Goal: Task Accomplishment & Management: Complete application form

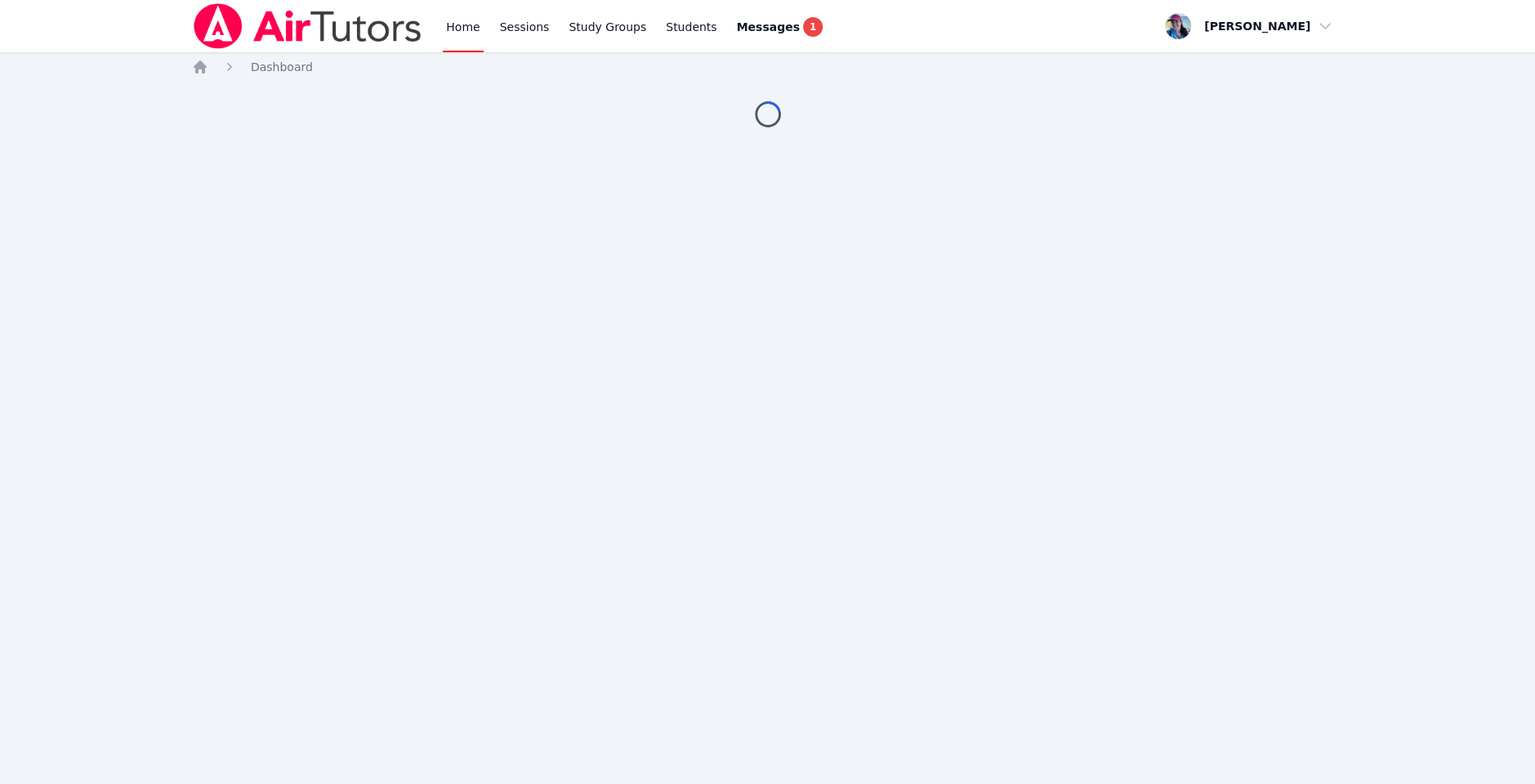
click at [437, 251] on div "Home Sessions Study Groups Students Messages 1 Open user menu Megan Nepshinsky …" at bounding box center [768, 392] width 1535 height 784
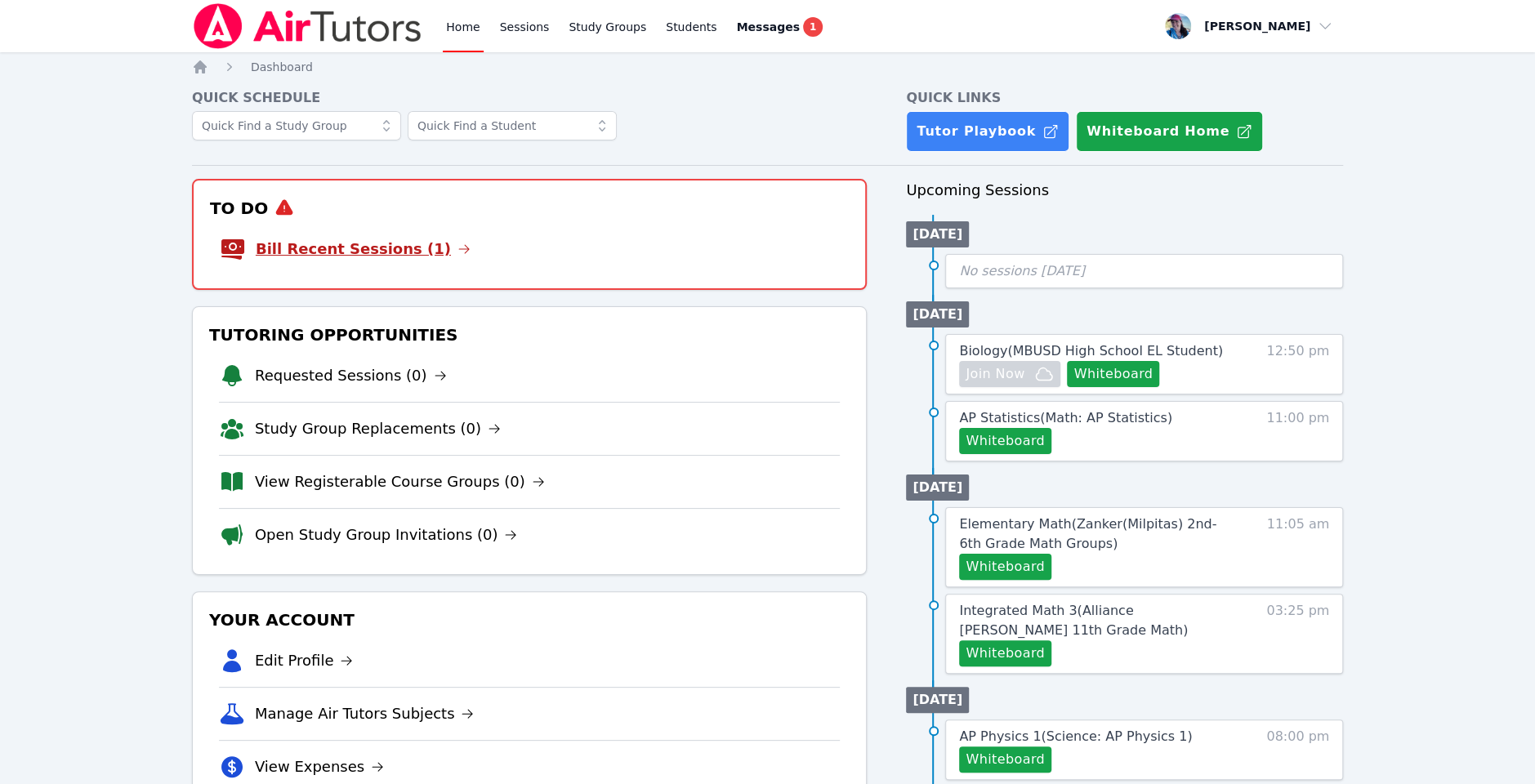
click at [402, 252] on link "Bill Recent Sessions (1)" at bounding box center [363, 249] width 215 height 23
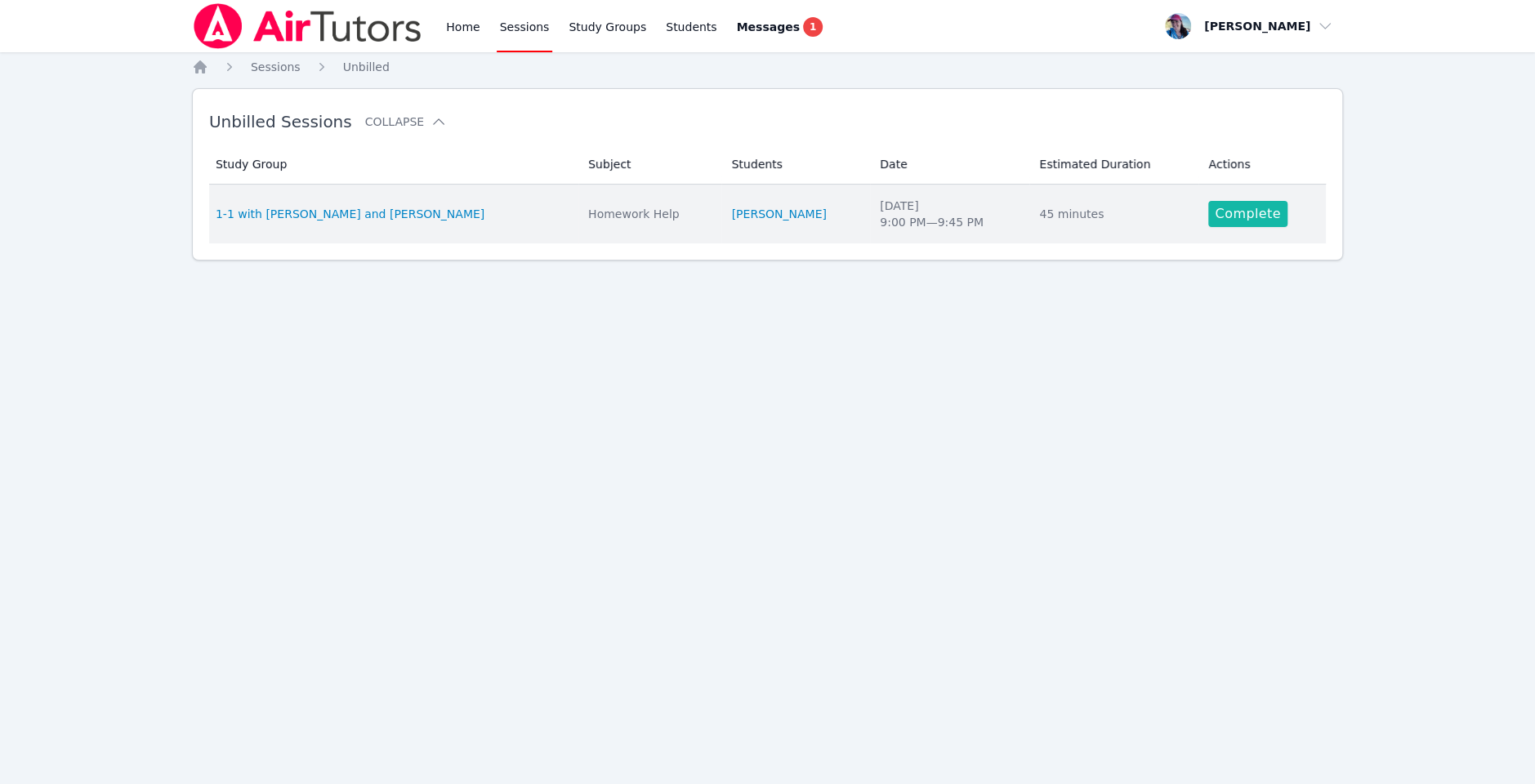
click at [1224, 225] on link "Complete" at bounding box center [1248, 214] width 79 height 26
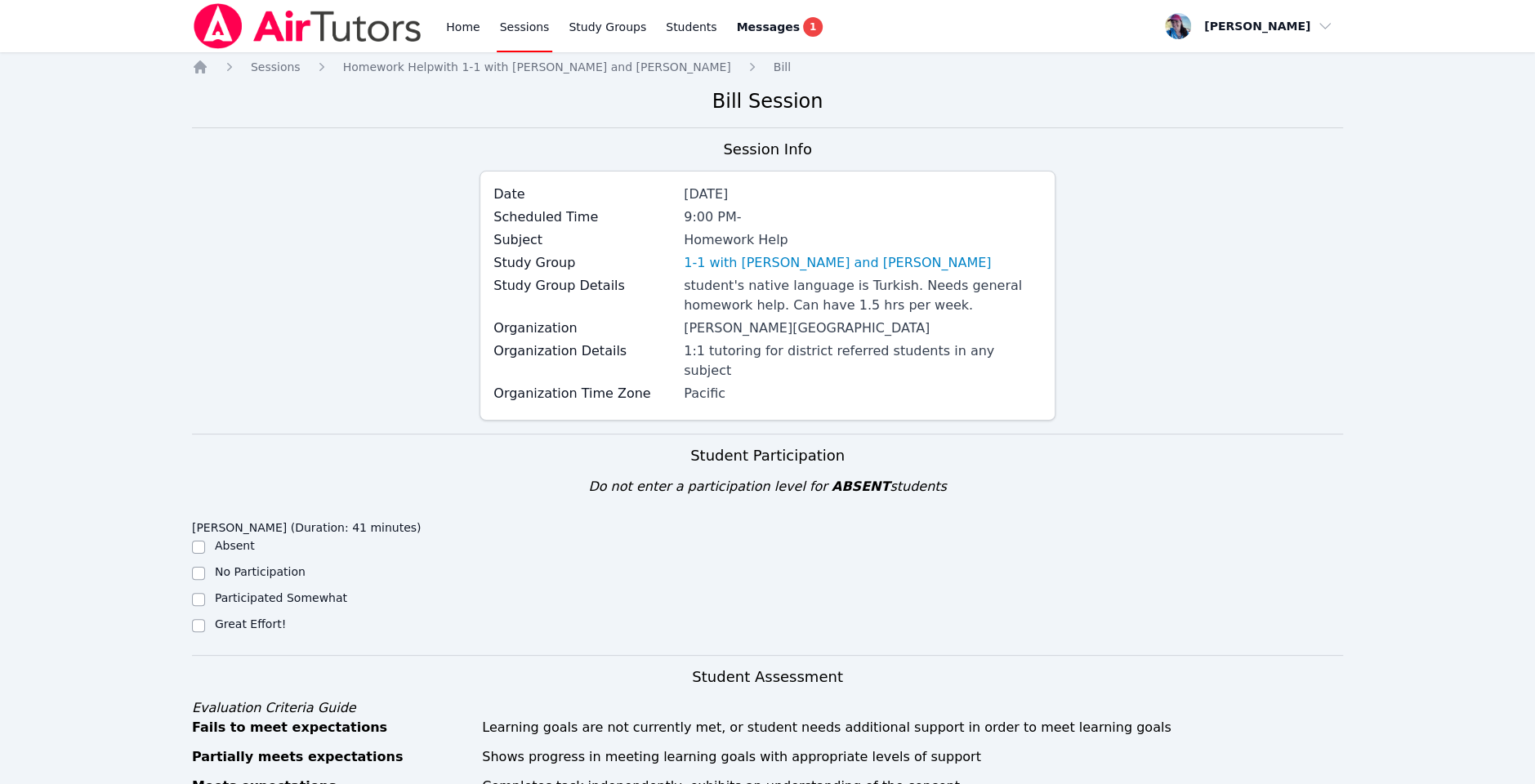
scroll to position [340, 0]
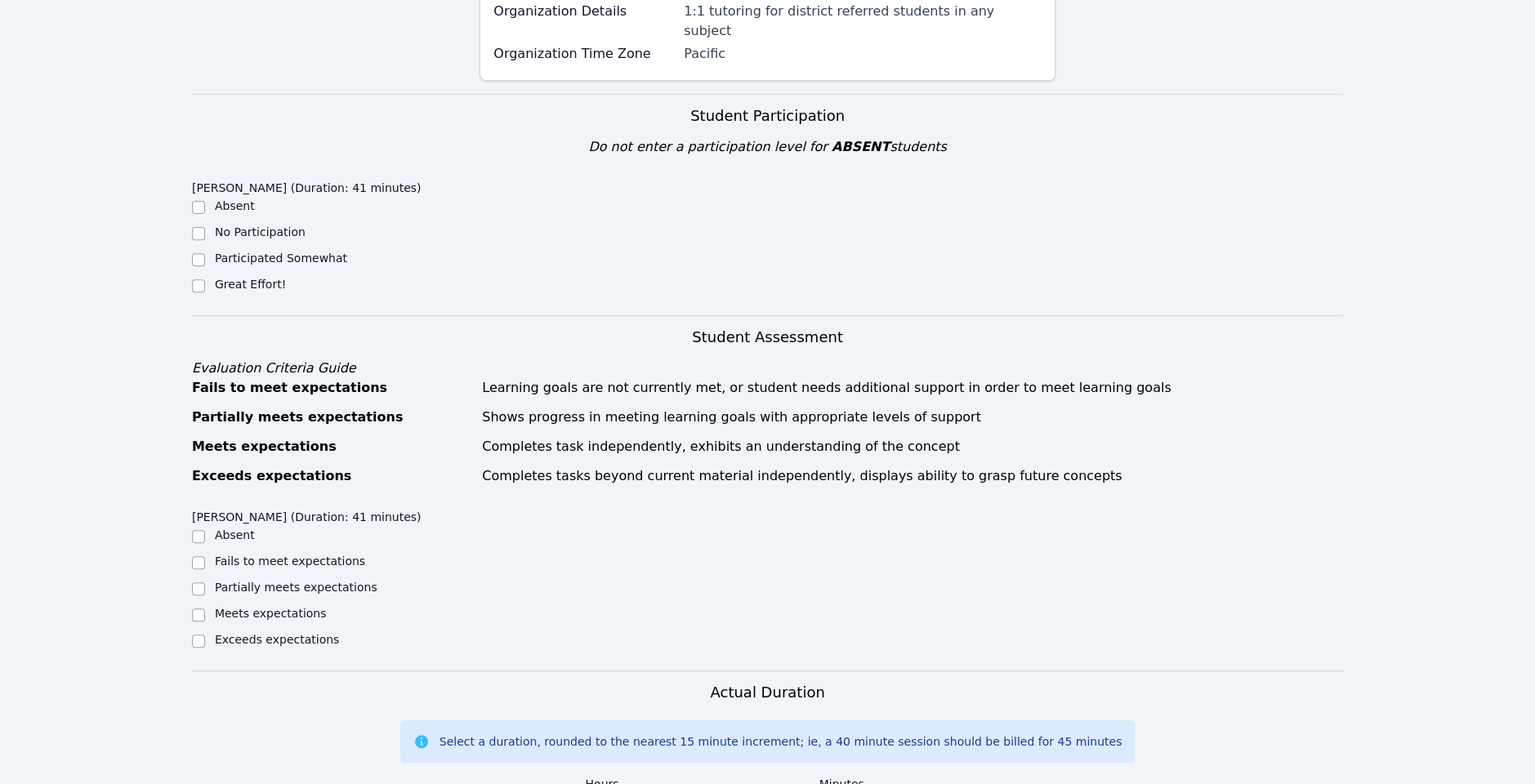
click at [236, 277] on div "Narin Turac (Duration: 41 minutes) Absent No Participation Participated Somewha…" at bounding box center [335, 239] width 288 height 132
click at [236, 277] on label "Great Effort!" at bounding box center [250, 284] width 71 height 13
click at [205, 279] on input "Great Effort!" at bounding box center [198, 285] width 13 height 13
checkbox input "true"
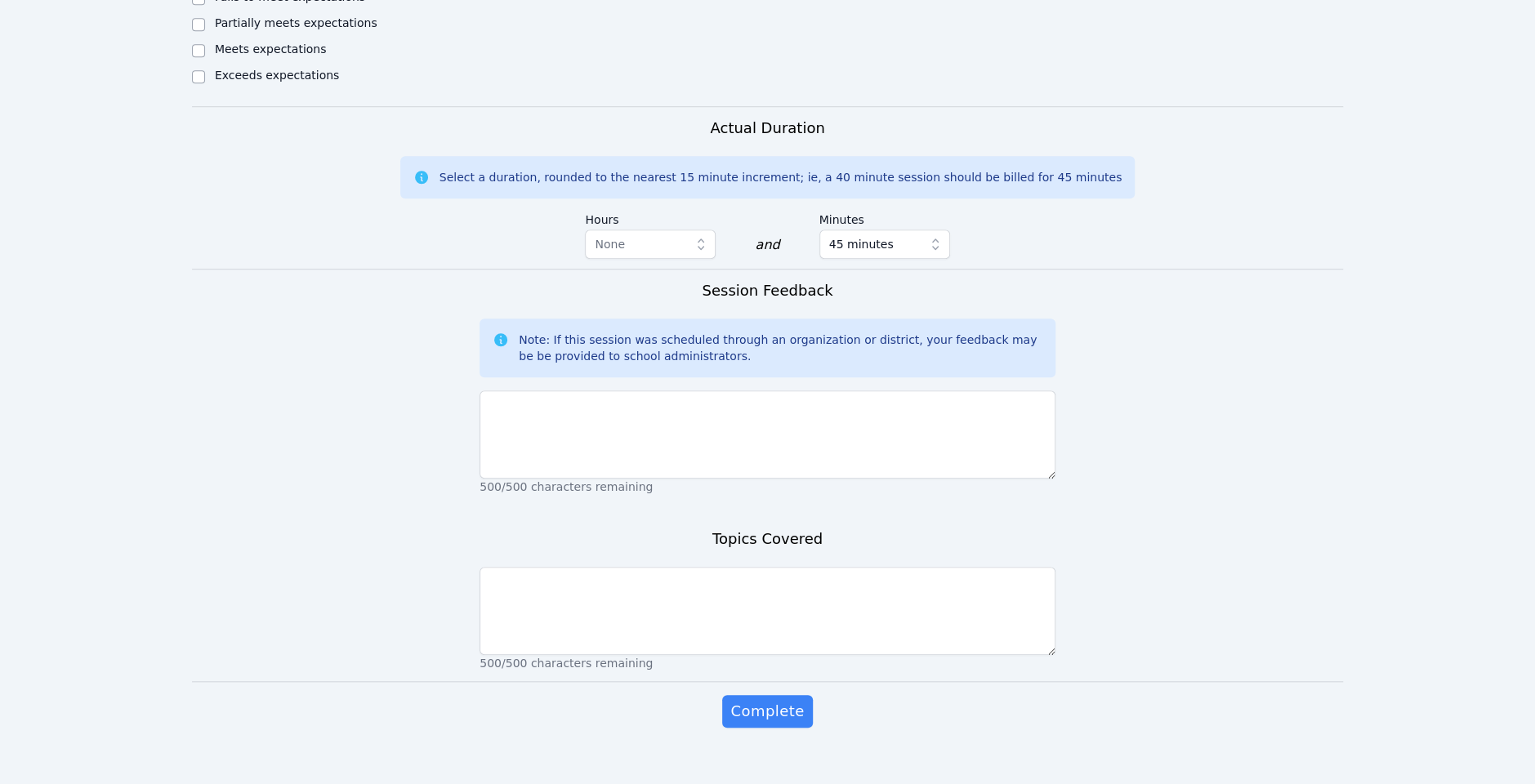
click at [252, 43] on label "Meets expectations" at bounding box center [271, 49] width 112 height 13
click at [205, 44] on input "Meets expectations" at bounding box center [198, 50] width 13 height 13
checkbox input "true"
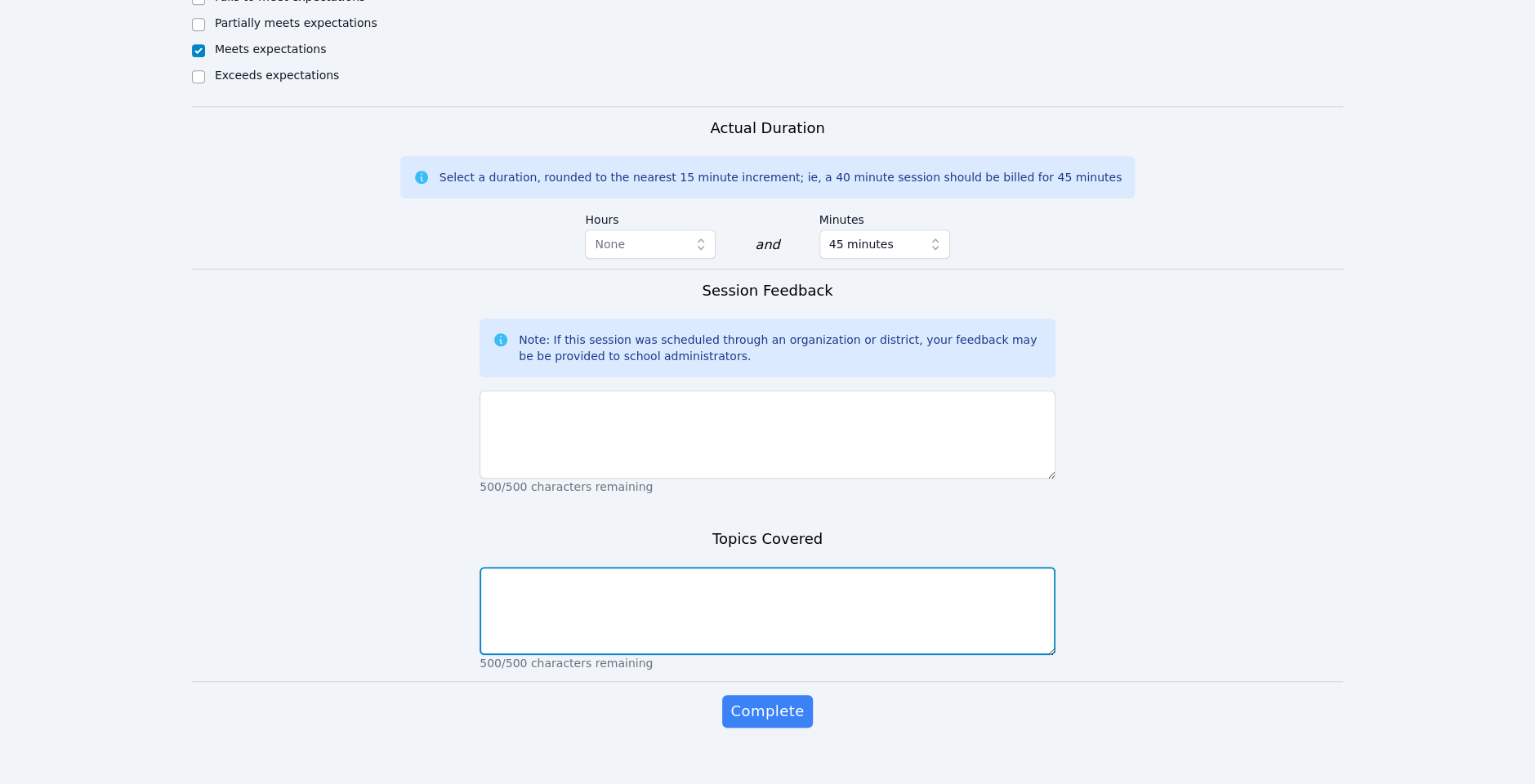
click at [609, 583] on textarea at bounding box center [768, 611] width 576 height 88
type textarea "Elimination"
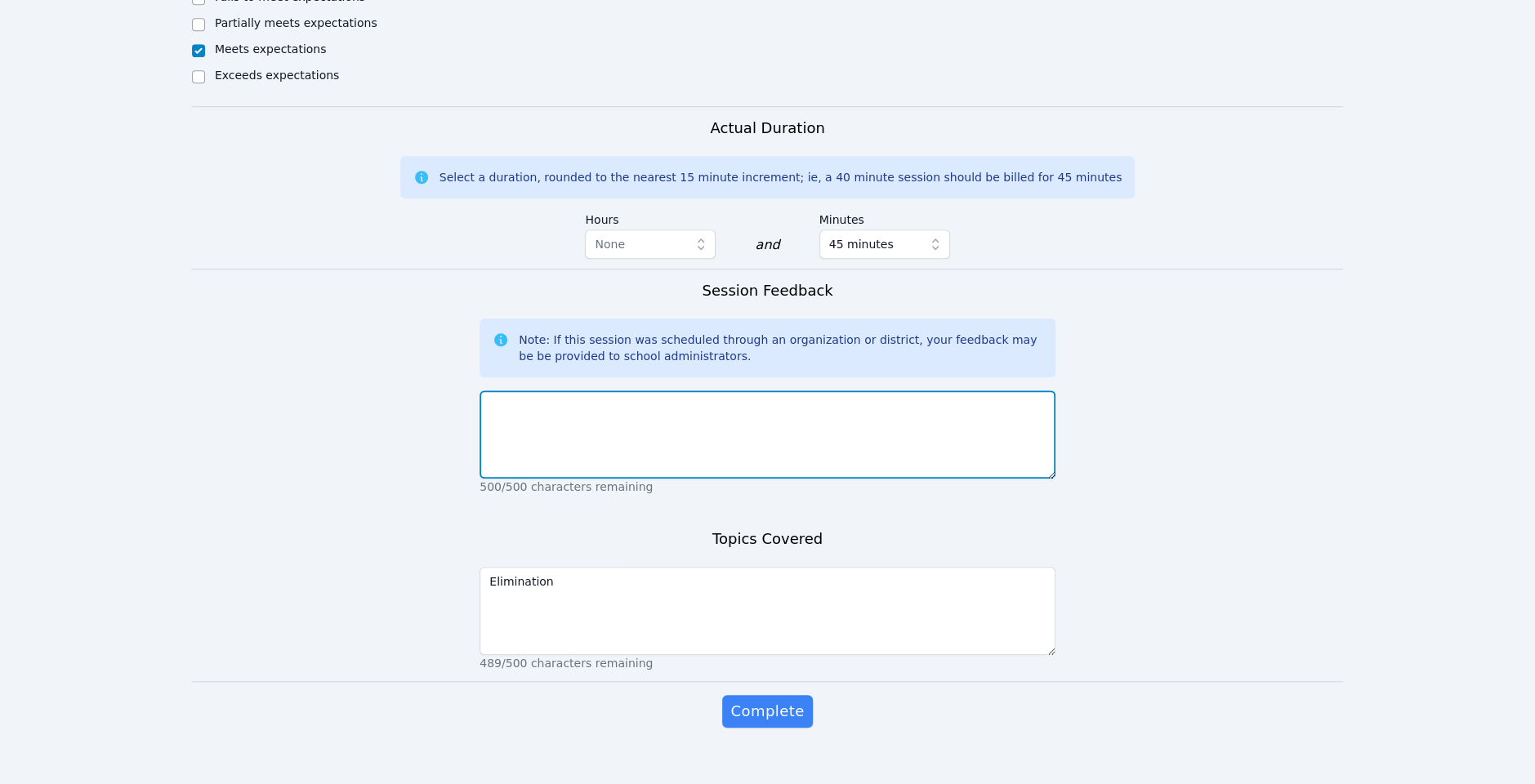
click at [704, 435] on textarea at bounding box center [768, 434] width 576 height 88
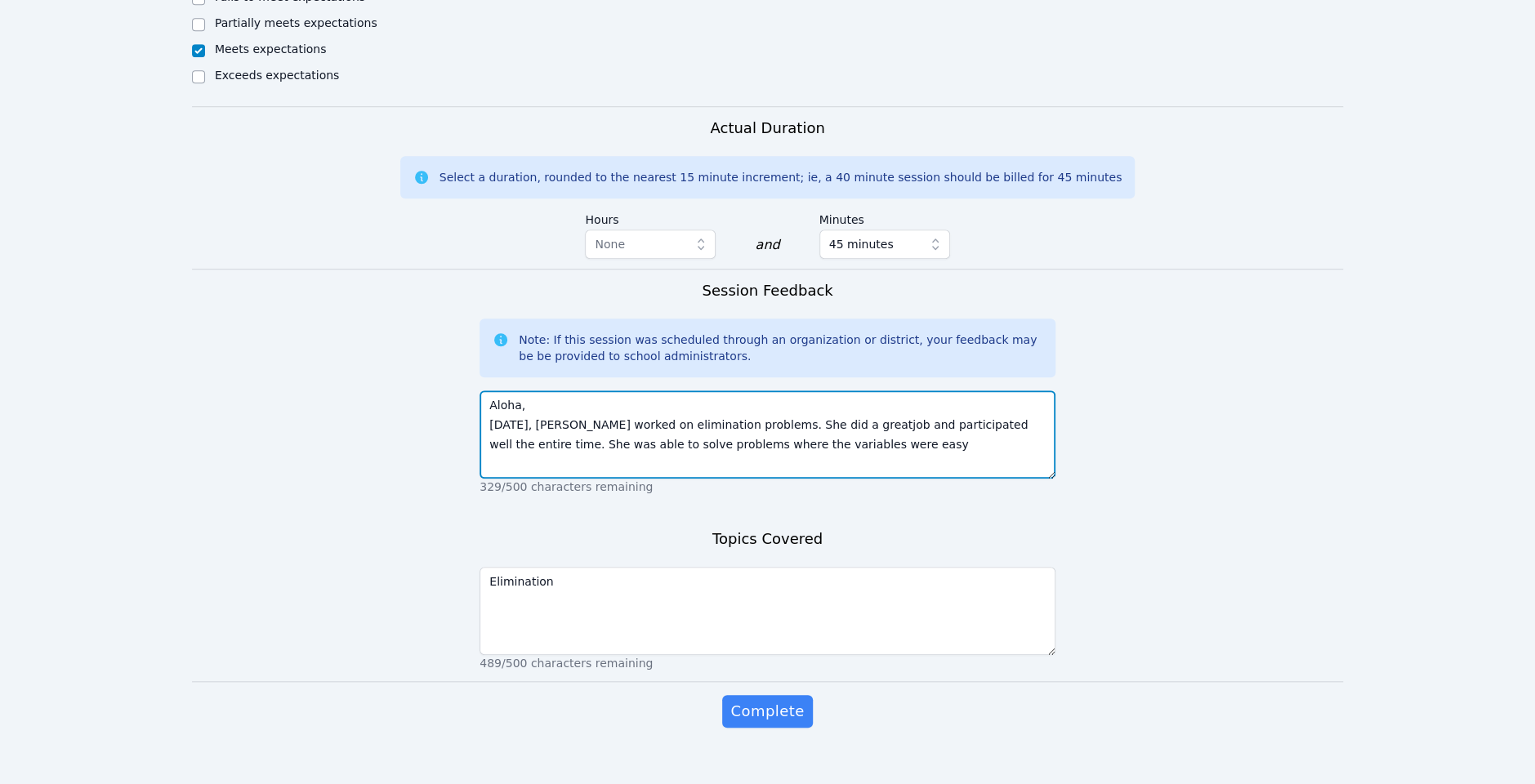
click at [819, 402] on textarea "Aloha, Today, Narin worked on elimination problems. She did a greatjob and part…" at bounding box center [768, 434] width 576 height 88
click at [811, 397] on textarea "Aloha, Today, Narin worked on elimination problems. She did a greatjob and part…" at bounding box center [768, 434] width 576 height 88
click at [847, 424] on textarea "Aloha, Today, Narin worked on elimination problems. She did a great job and par…" at bounding box center [768, 434] width 576 height 88
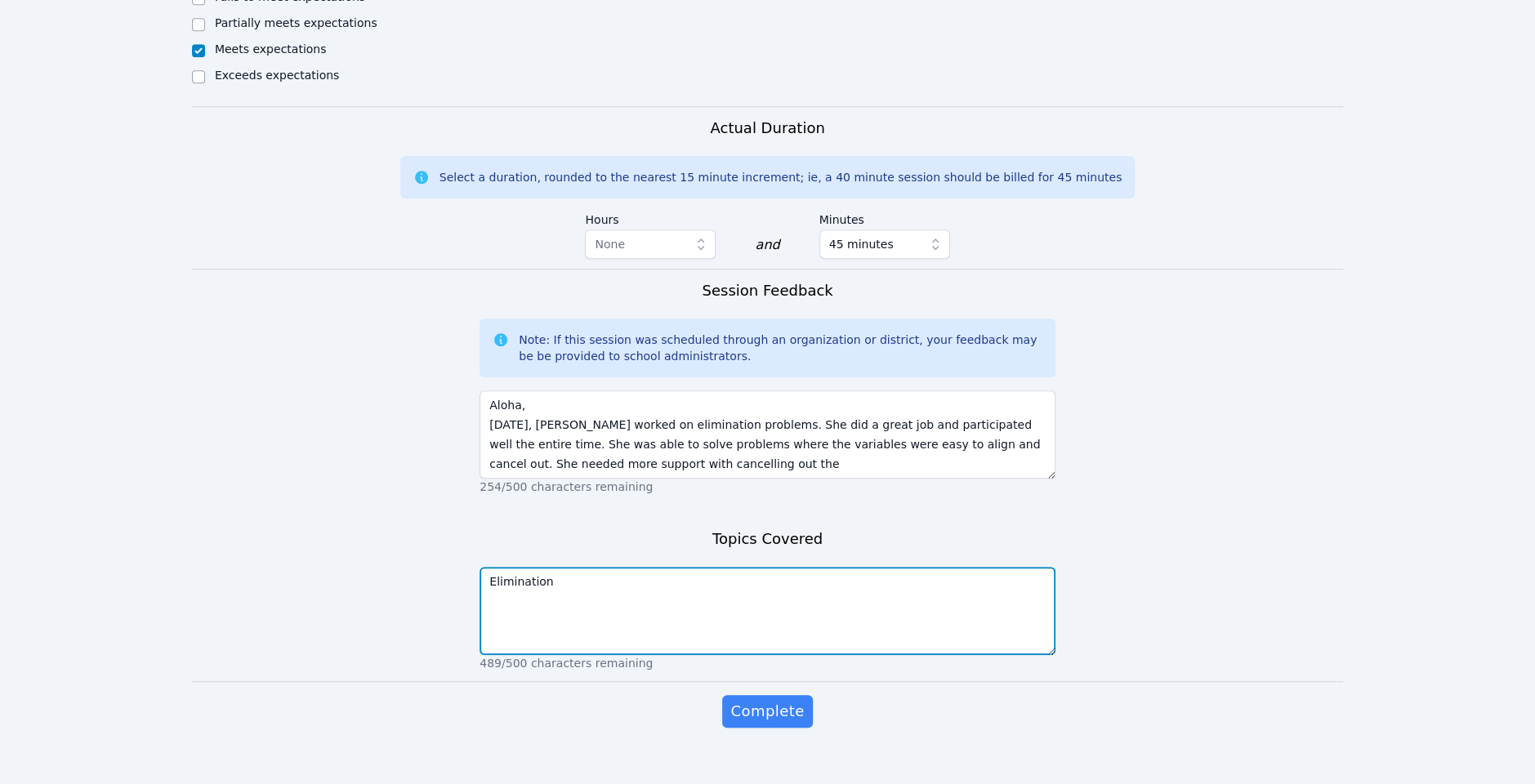
click at [763, 581] on textarea "Elimination" at bounding box center [768, 611] width 576 height 88
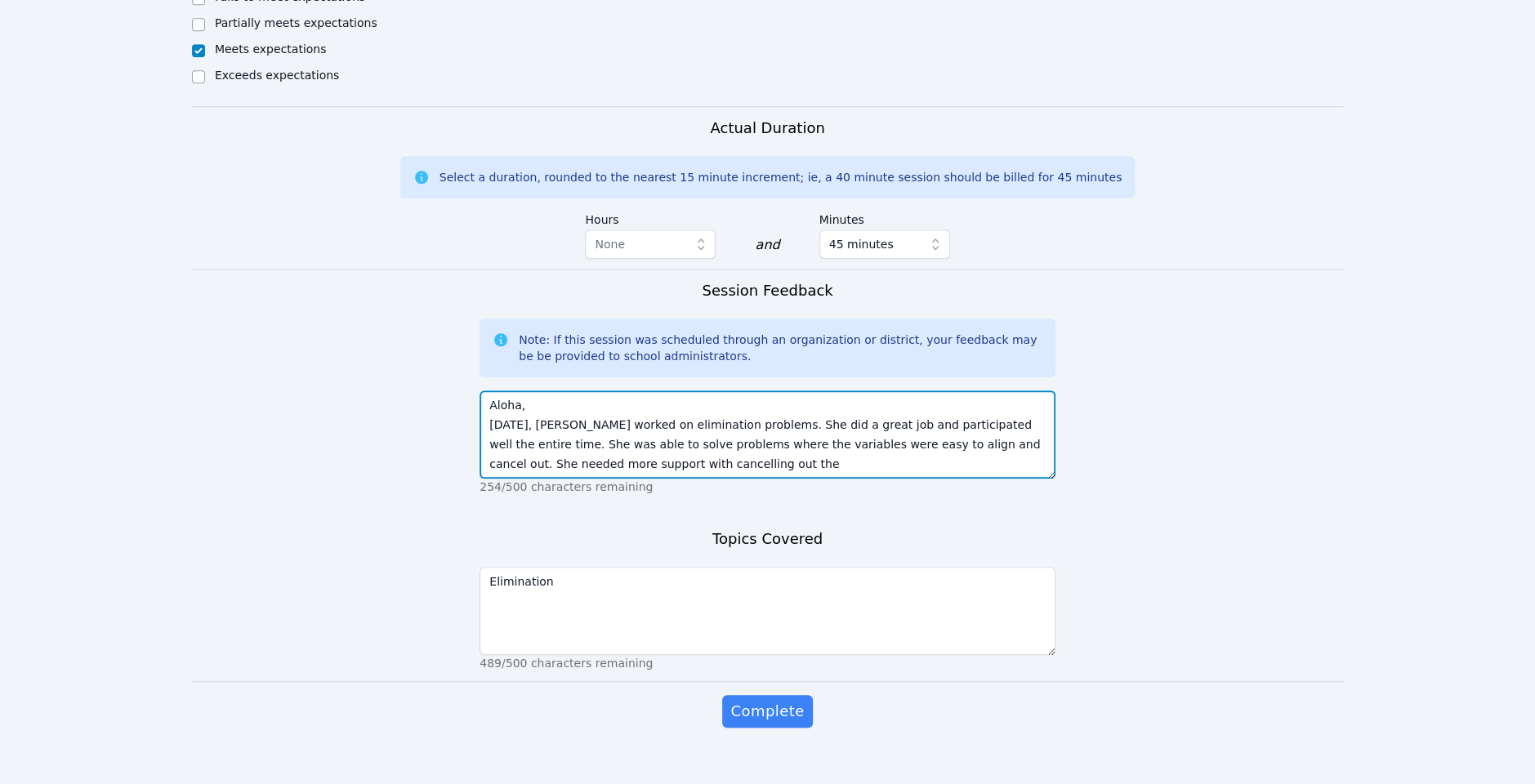
click at [719, 449] on textarea "Aloha, Today, Narin worked on elimination problems. She did a great job and par…" at bounding box center [768, 434] width 576 height 88
click at [1010, 426] on textarea "Aloha, Today, Narin worked on elimination problems. She did a great job and par…" at bounding box center [768, 434] width 576 height 88
click at [742, 444] on textarea "Aloha, Today, Narin worked on elimination problems. She did a great job and par…" at bounding box center [768, 434] width 576 height 88
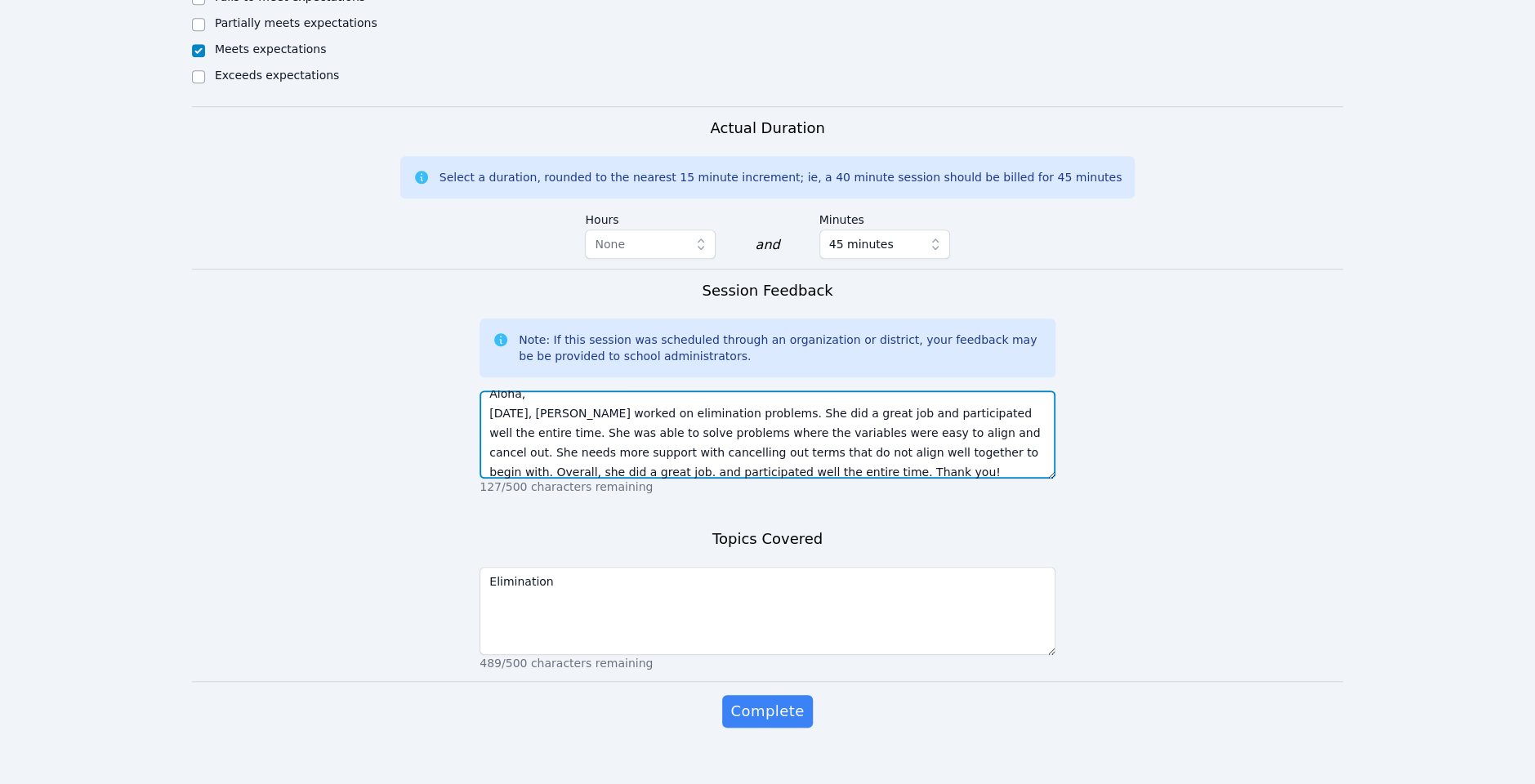
click at [510, 449] on textarea "Aloha, Today, Narin worked on elimination problems. She did a great job and par…" at bounding box center [768, 434] width 576 height 88
type textarea "Aloha, Today, Narin worked on elimination problems. She did a great job and par…"
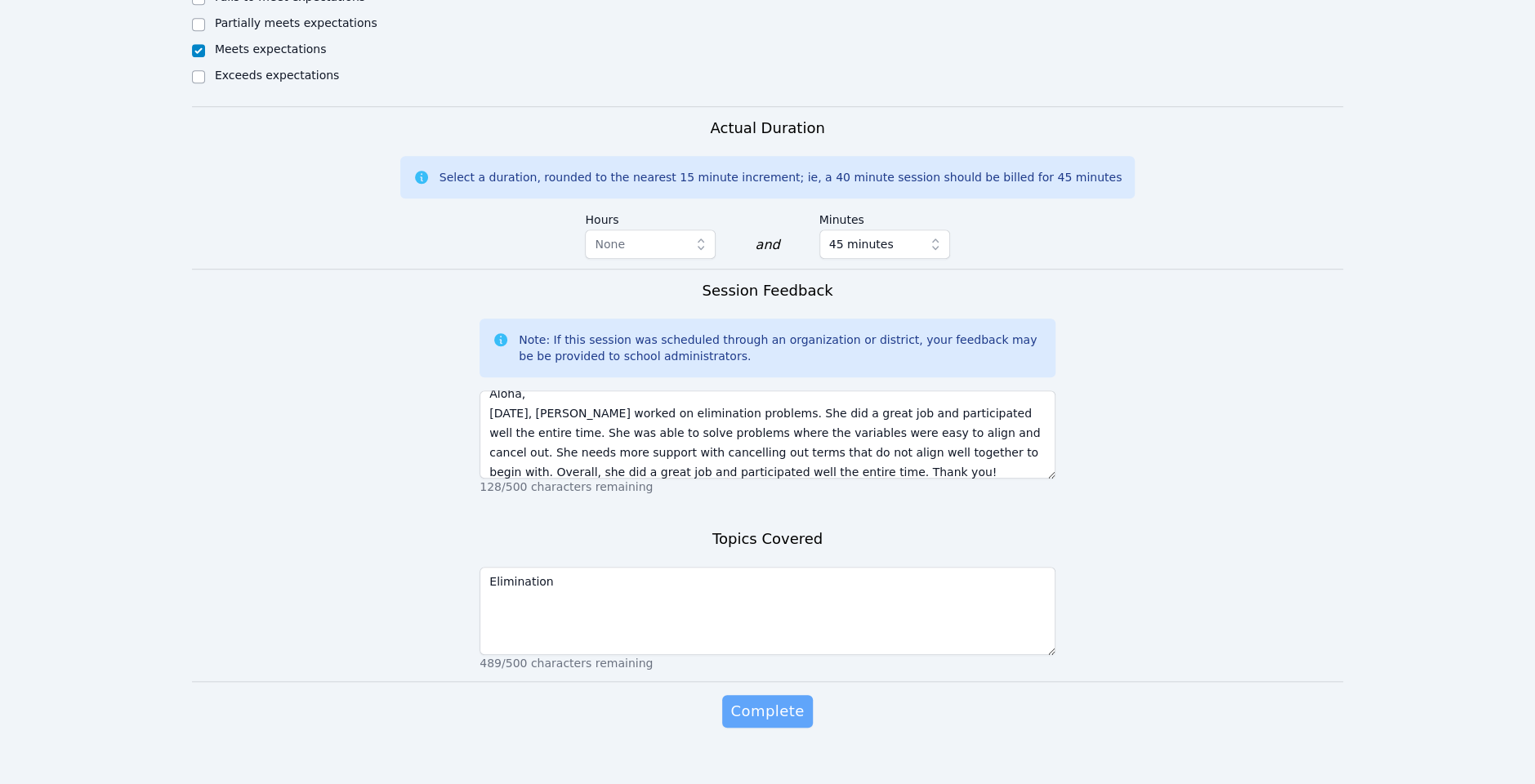
click at [779, 704] on button "Complete" at bounding box center [767, 710] width 90 height 32
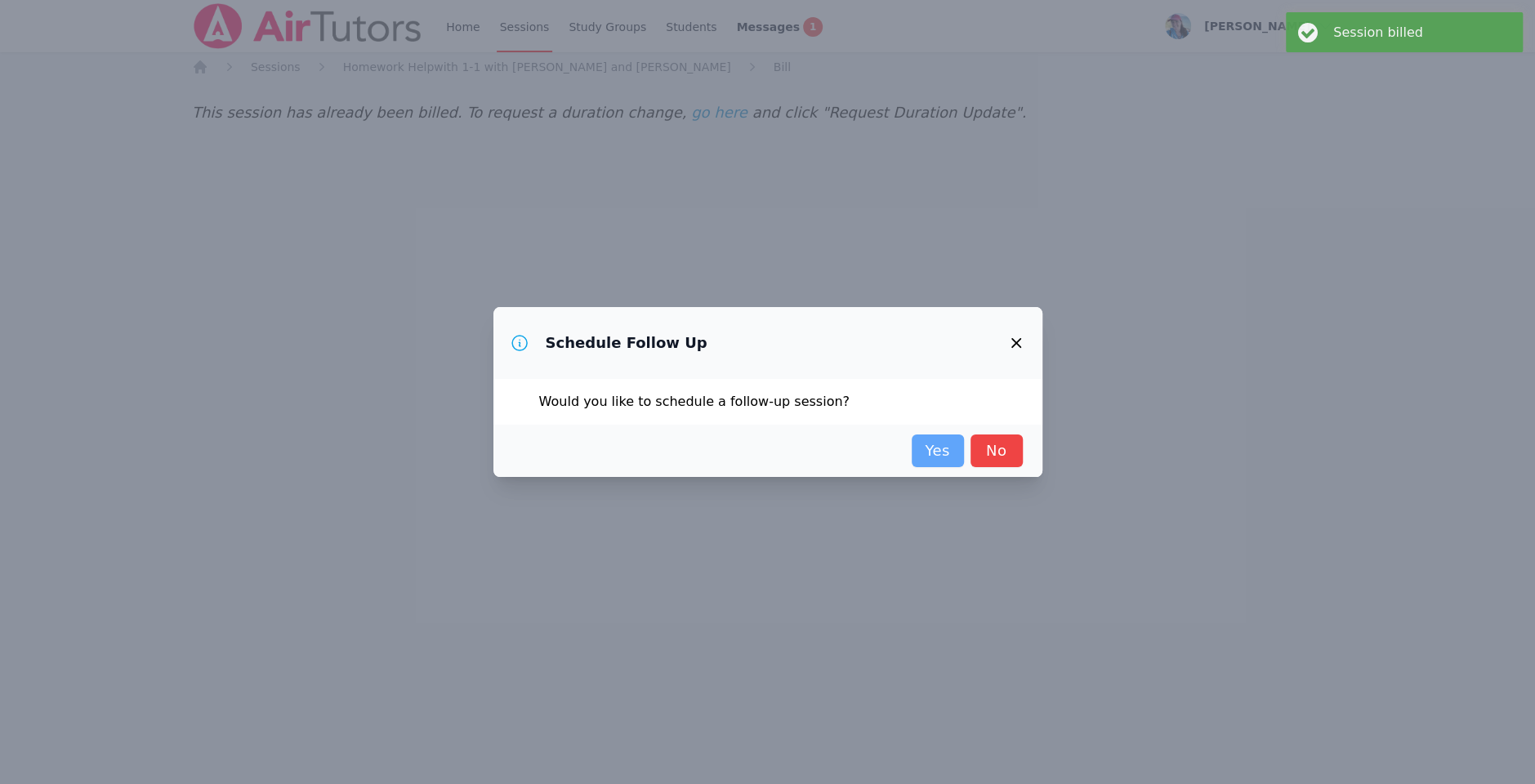
click at [941, 442] on link "Yes" at bounding box center [938, 451] width 53 height 32
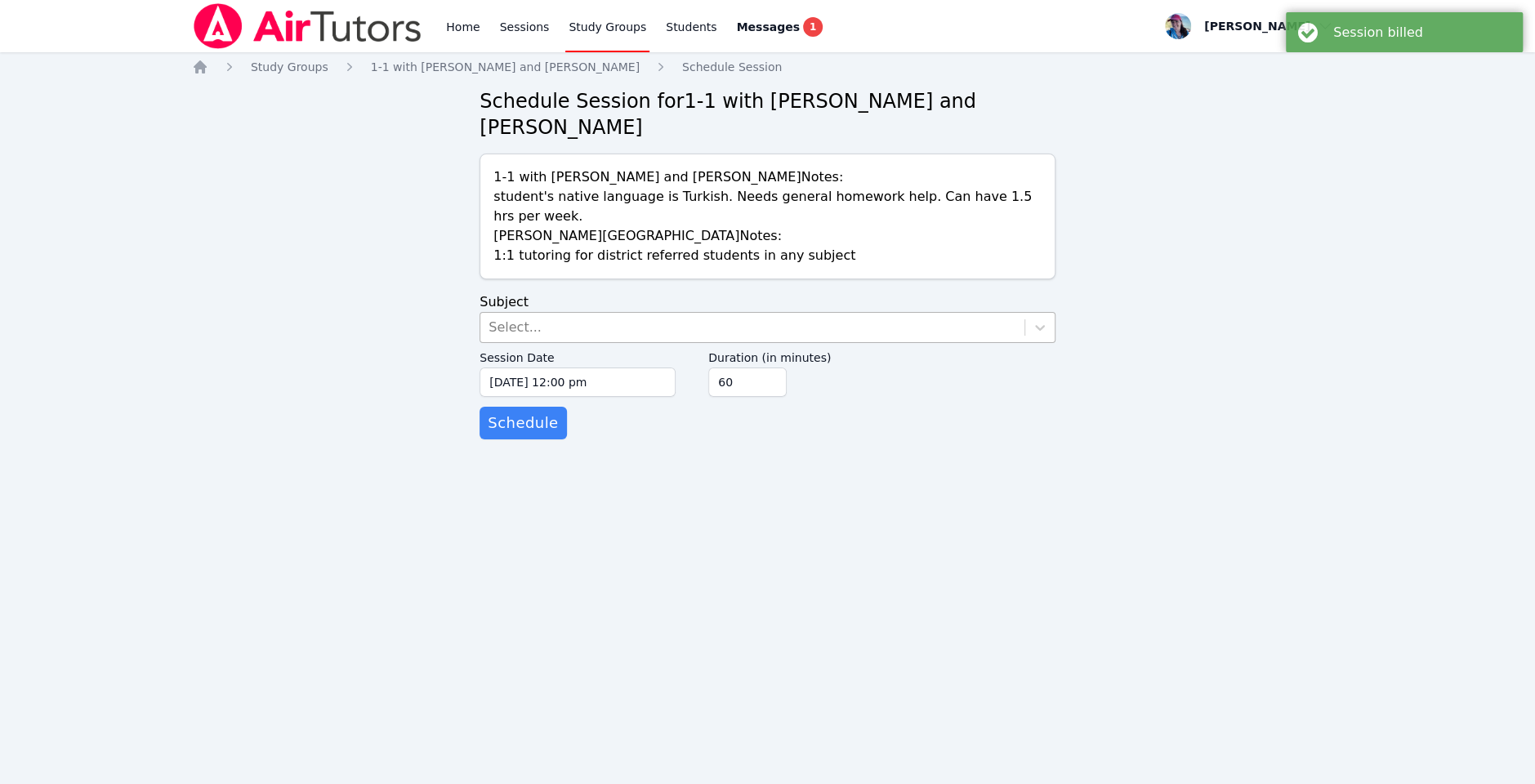
click at [705, 313] on div "Select..." at bounding box center [753, 328] width 544 height 30
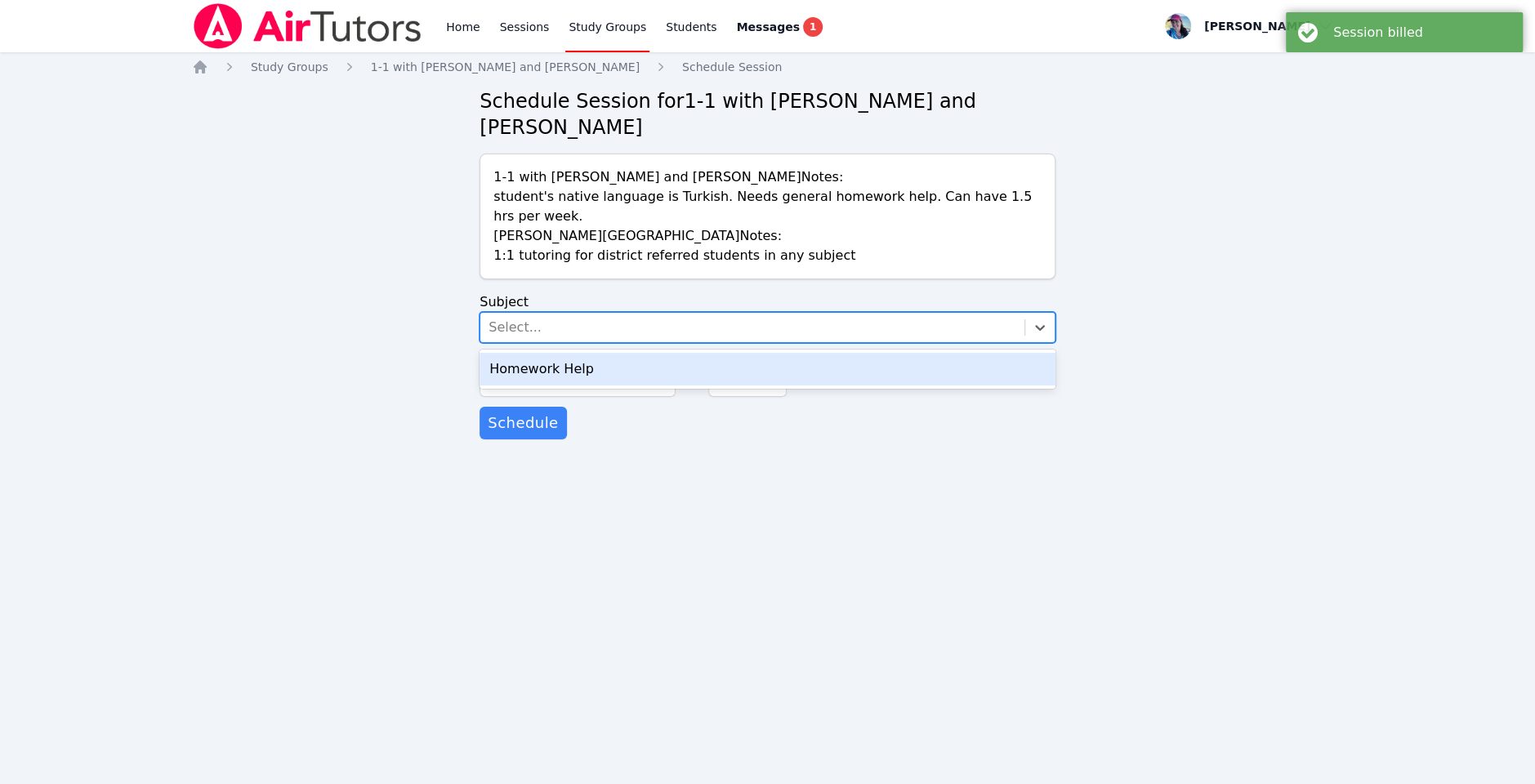
click at [664, 353] on div "Homework Help" at bounding box center [768, 368] width 576 height 32
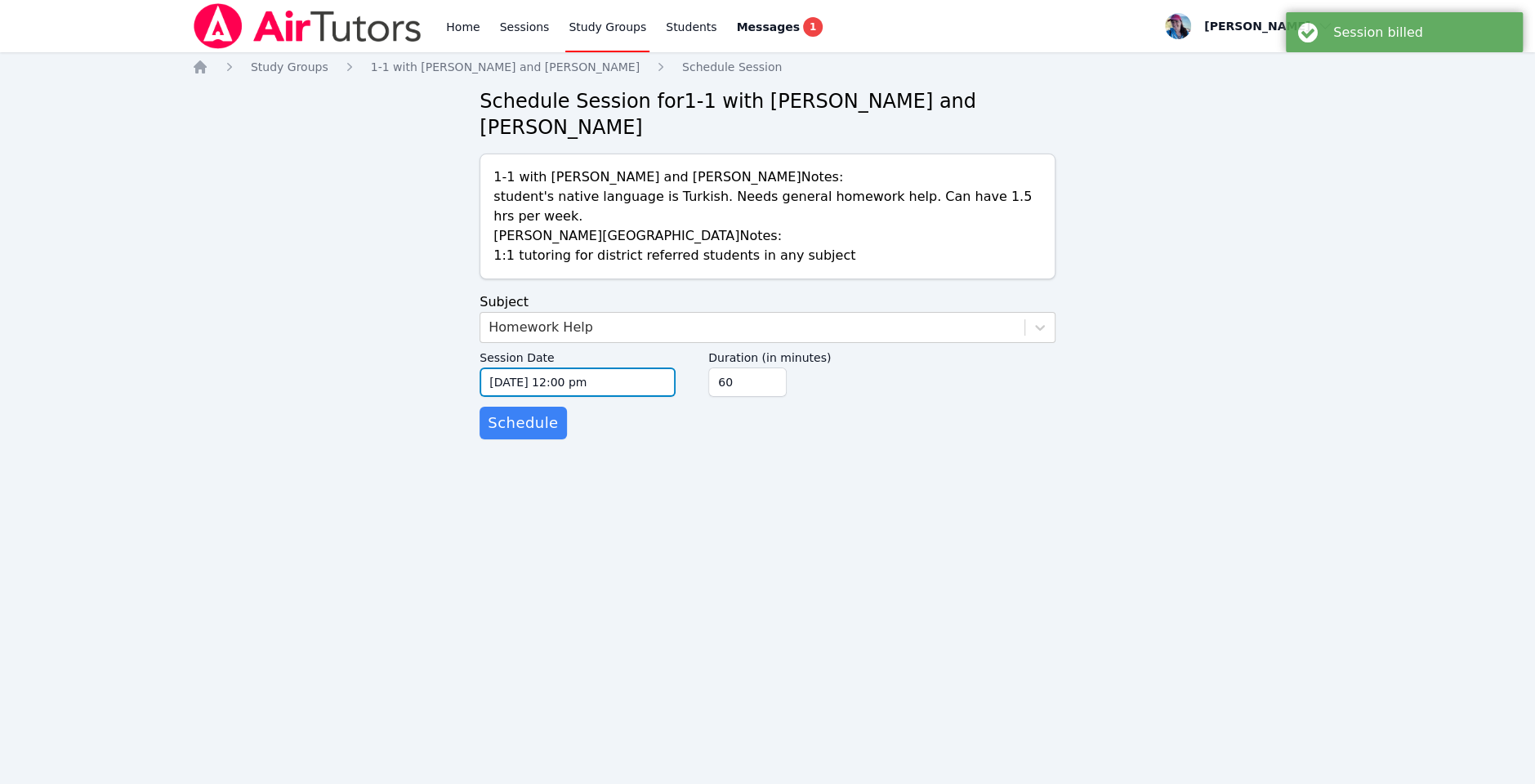
click at [583, 368] on input "10/06/2025 12:00 pm" at bounding box center [578, 382] width 196 height 30
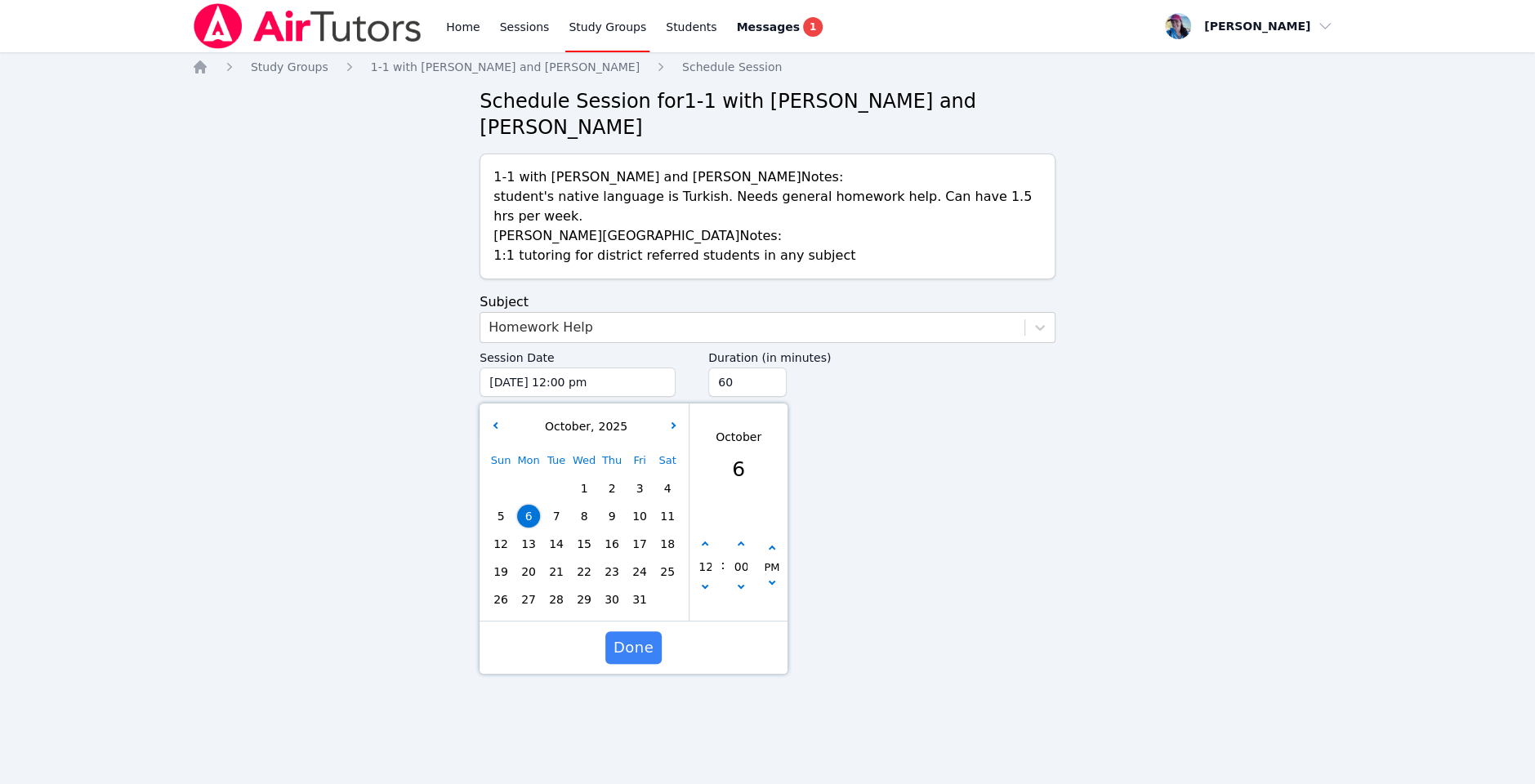
click at [609, 505] on span "9" at bounding box center [612, 516] width 23 height 23
click at [704, 542] on icon "button" at bounding box center [704, 544] width 6 height 6
type input "10/09/2025 01:00 pm"
type input "01"
click at [704, 542] on icon "button" at bounding box center [704, 544] width 6 height 6
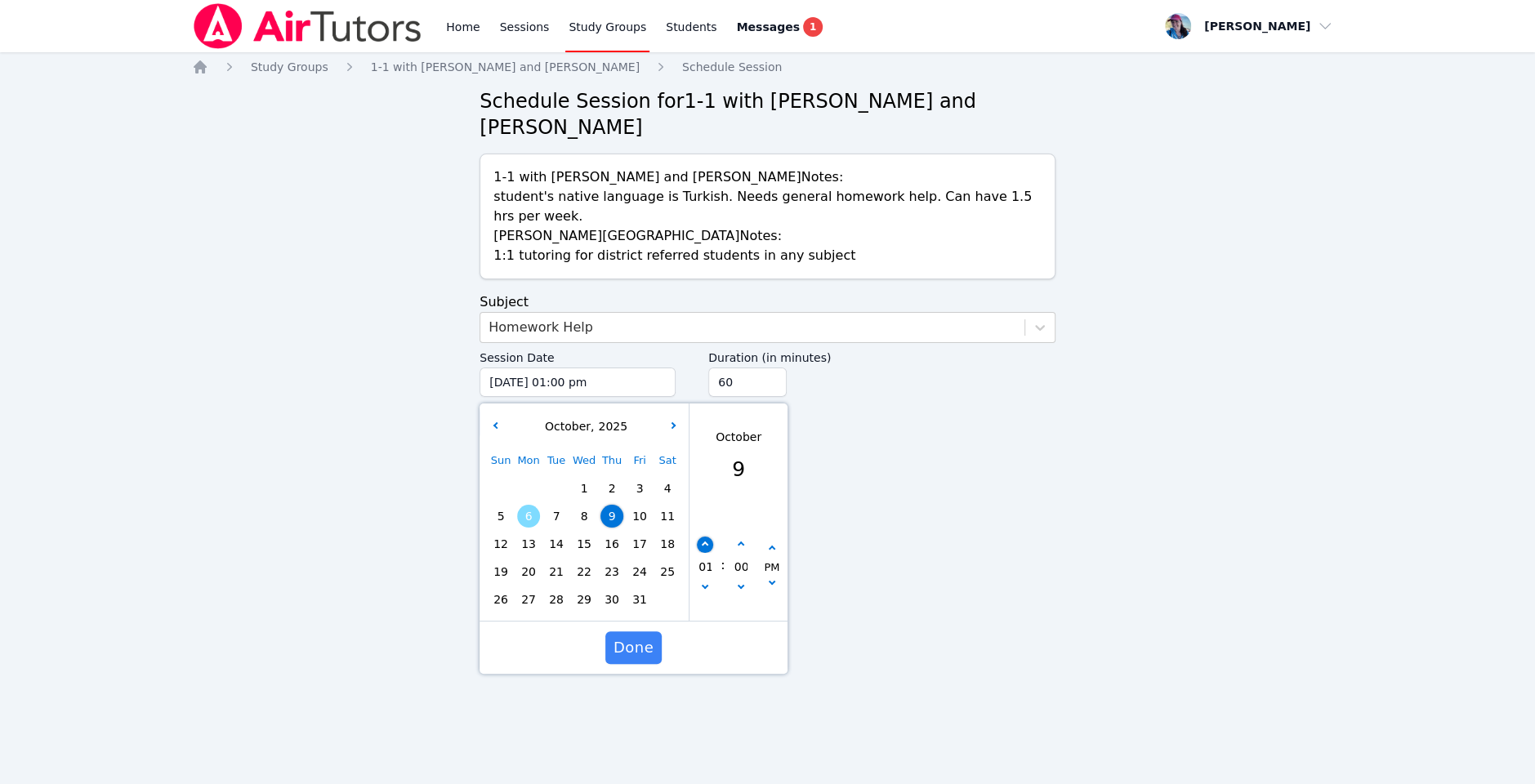
type input "10/09/2025 02:00 pm"
type input "02"
click at [704, 542] on icon "button" at bounding box center [704, 544] width 6 height 6
type input "10/09/2025 03:00 pm"
type input "03"
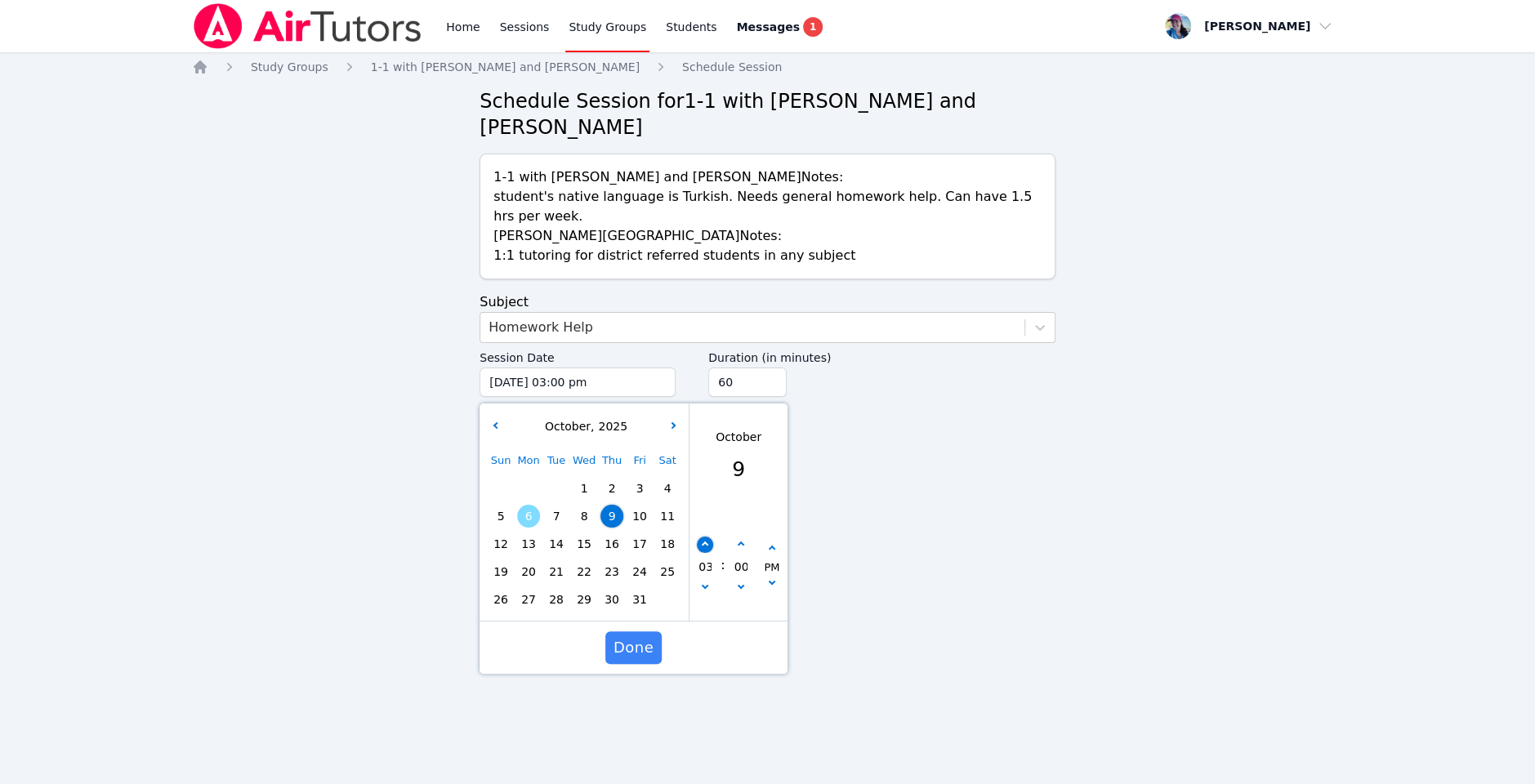
click at [704, 542] on icon "button" at bounding box center [704, 544] width 6 height 6
type input "10/09/2025 04:00 pm"
type input "04"
click at [704, 542] on icon "button" at bounding box center [704, 544] width 6 height 6
type input "10/09/2025 05:00 pm"
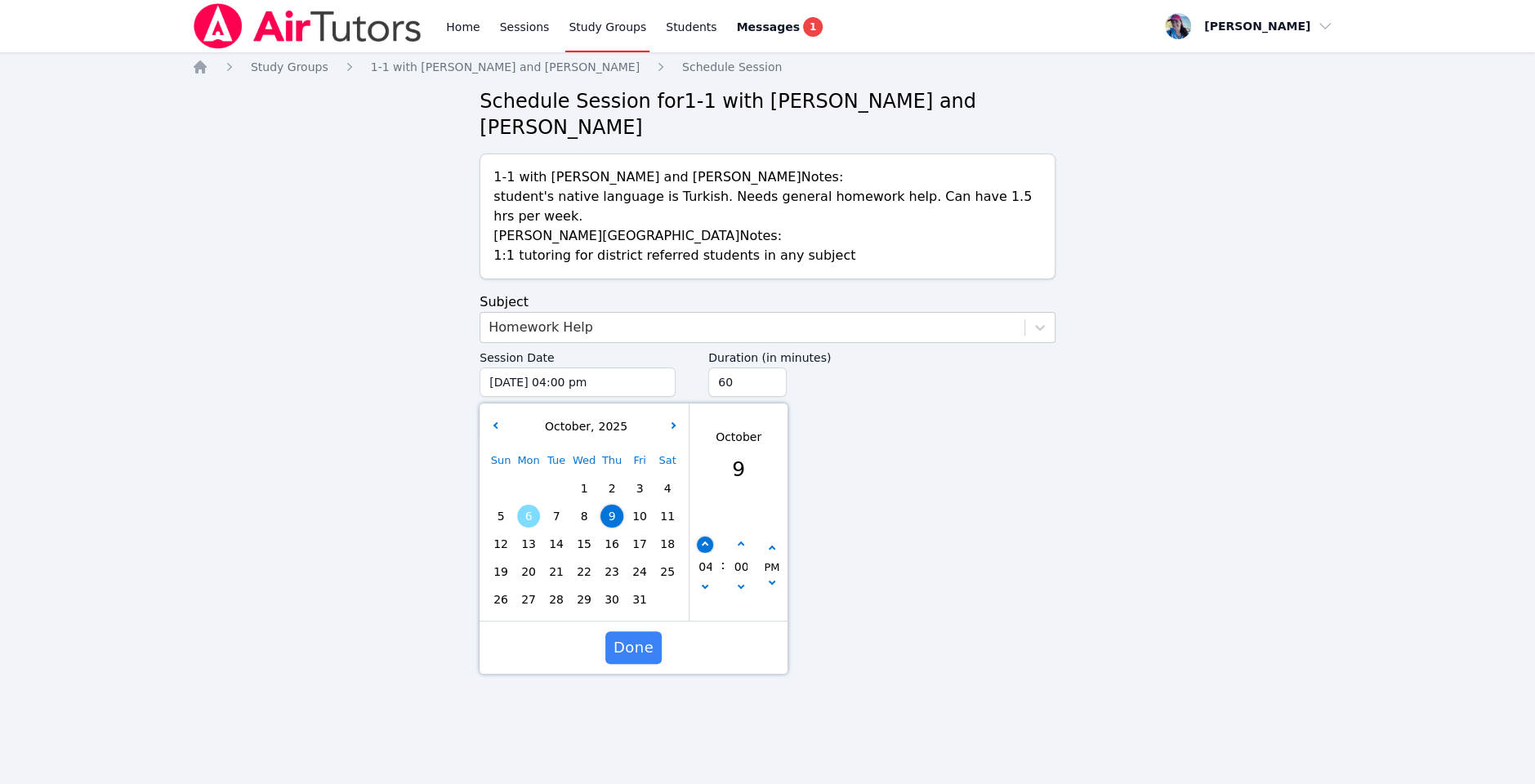
type input "05"
click at [704, 542] on icon "button" at bounding box center [704, 544] width 6 height 6
type input "10/09/2025 06:00 pm"
type input "06"
click at [697, 536] on button "button" at bounding box center [704, 544] width 17 height 17
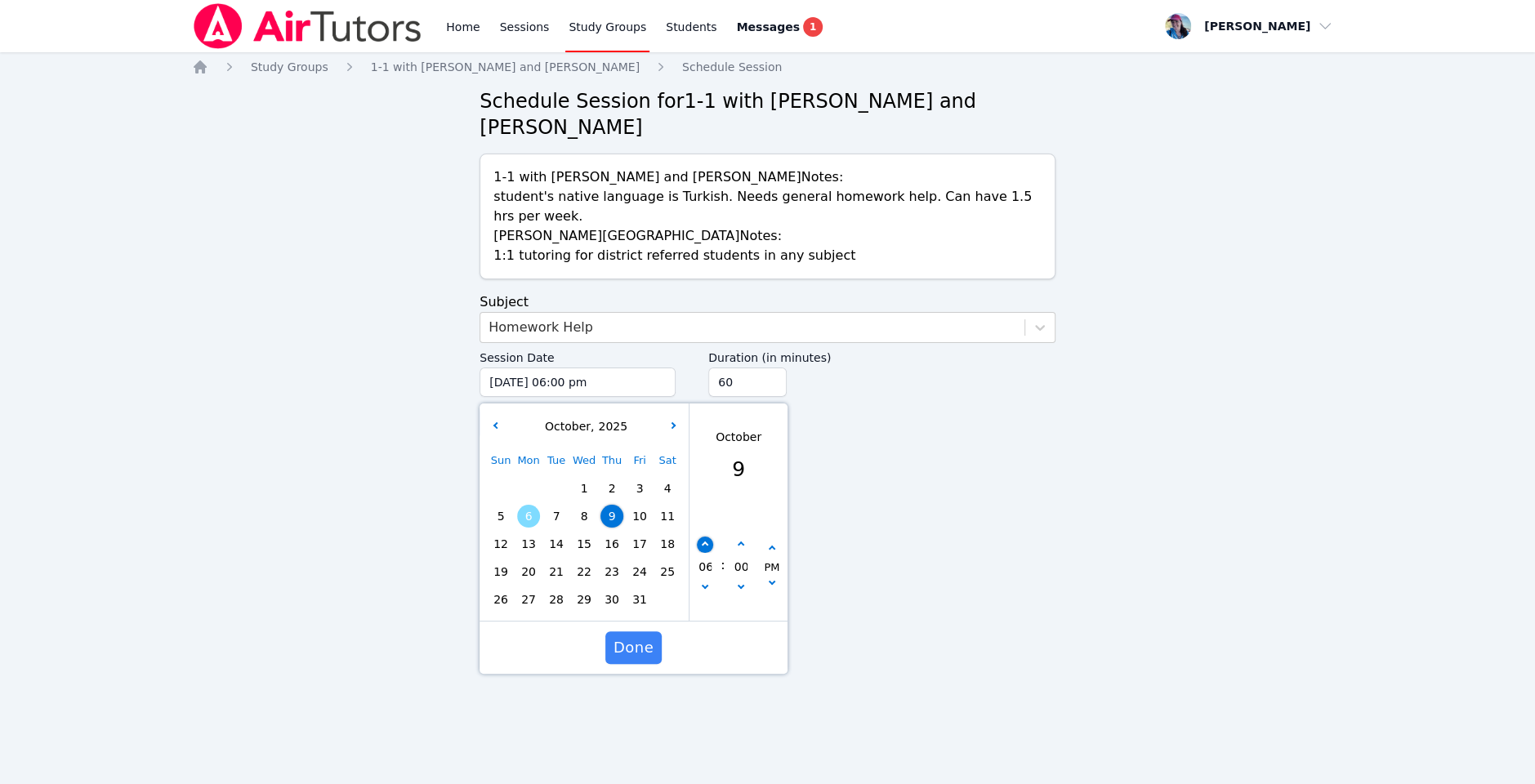
type input "10/09/2025 07:00 pm"
type input "07"
click at [697, 536] on button "button" at bounding box center [704, 544] width 17 height 17
type input "10/09/2025 08:00 pm"
type input "08"
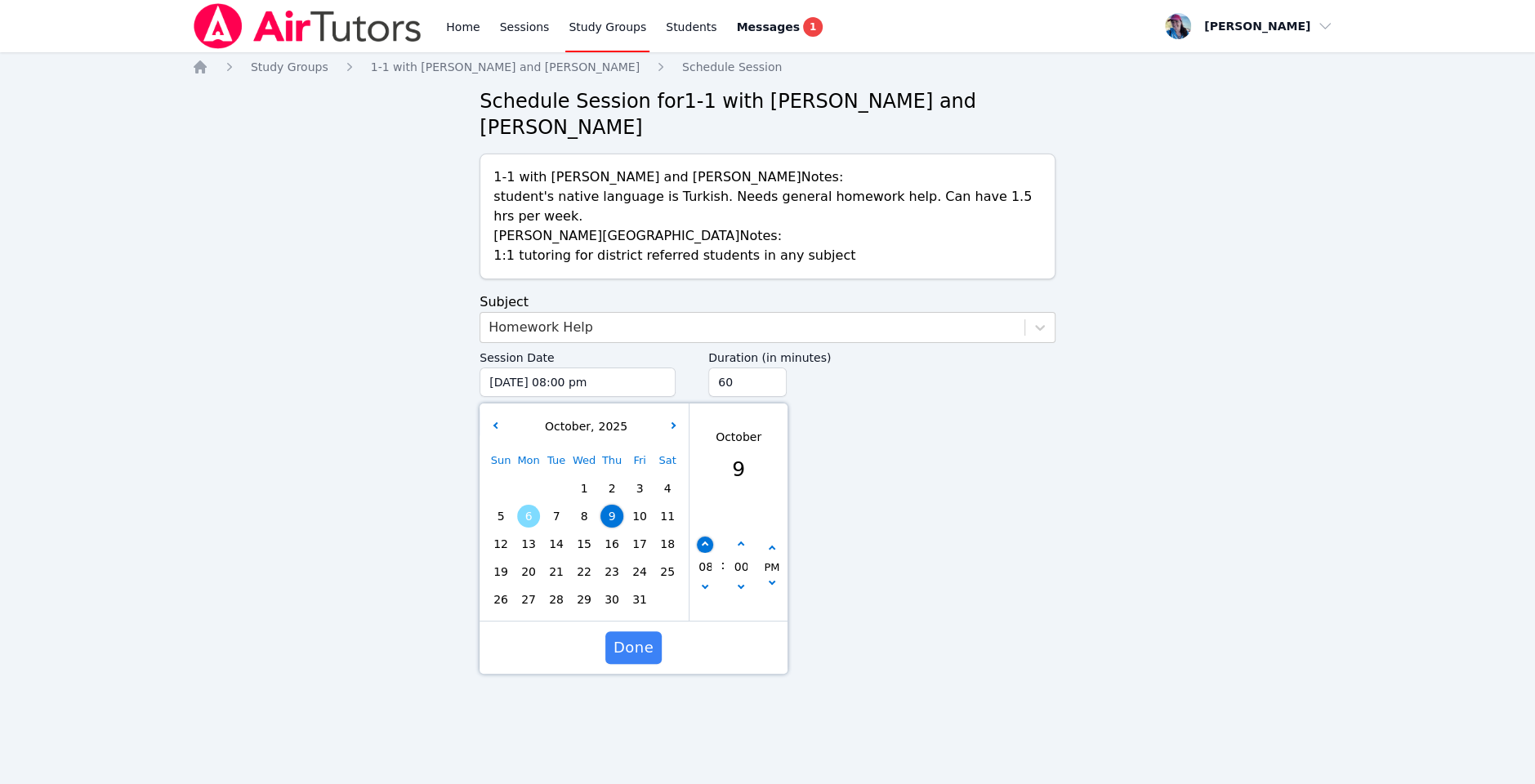
click at [697, 536] on button "button" at bounding box center [704, 544] width 17 height 17
type input "10/09/2025 09:00 pm"
type input "09"
click at [633, 636] on span "Done" at bounding box center [634, 648] width 40 height 23
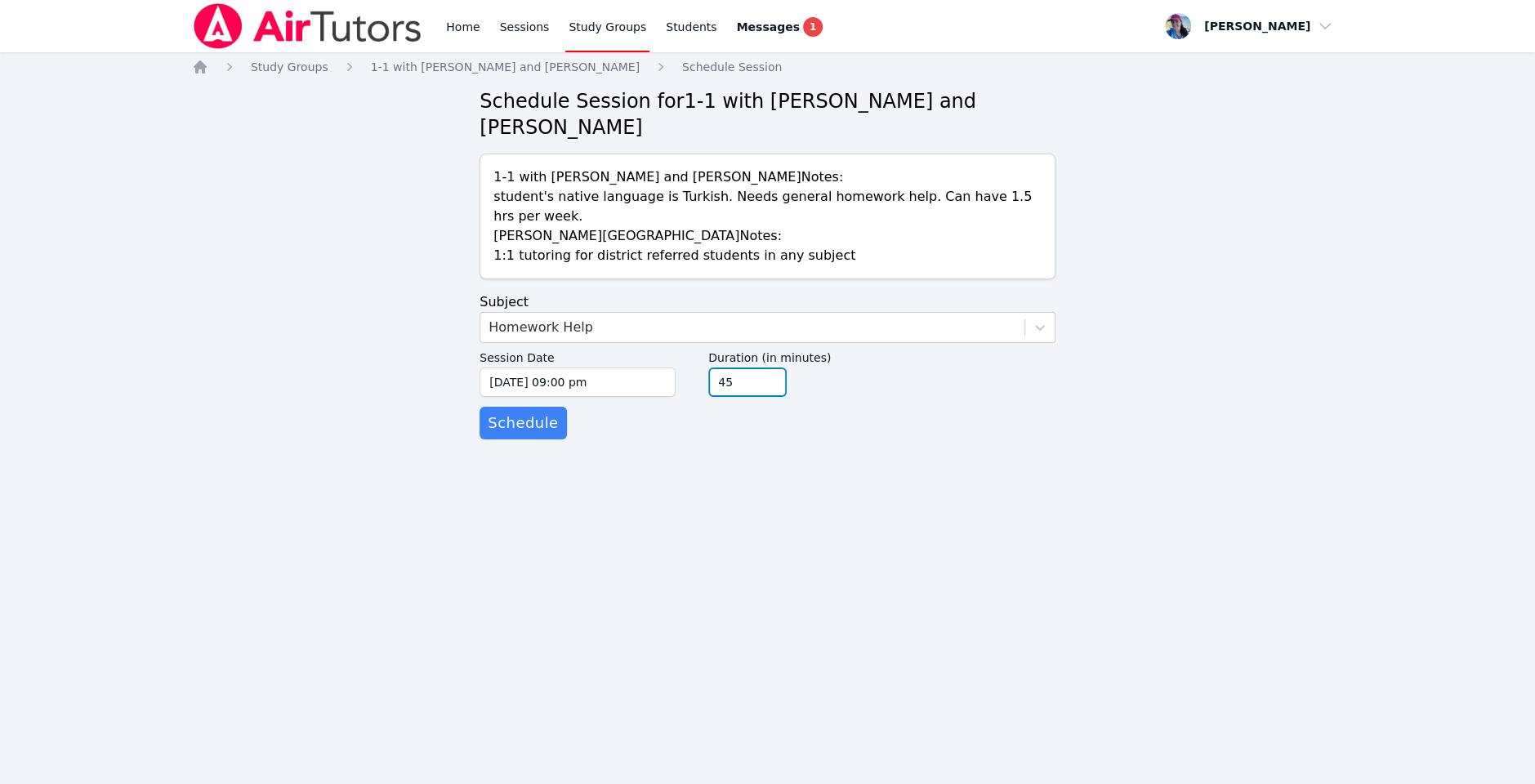
type input "45"
click at [776, 368] on input "45" at bounding box center [747, 382] width 79 height 30
click at [526, 412] on span "Schedule" at bounding box center [522, 424] width 70 height 23
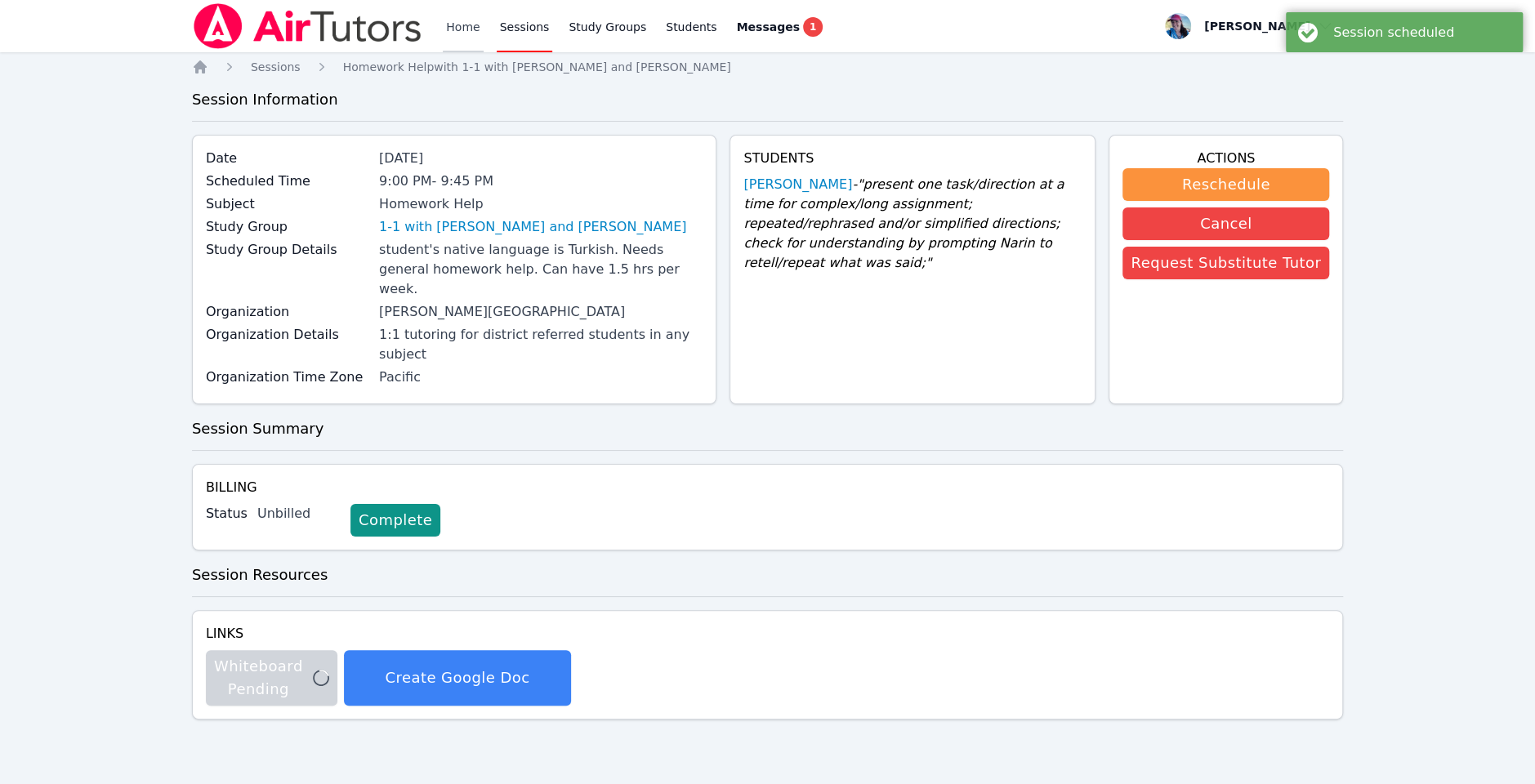
click at [468, 30] on link "Home" at bounding box center [463, 26] width 40 height 52
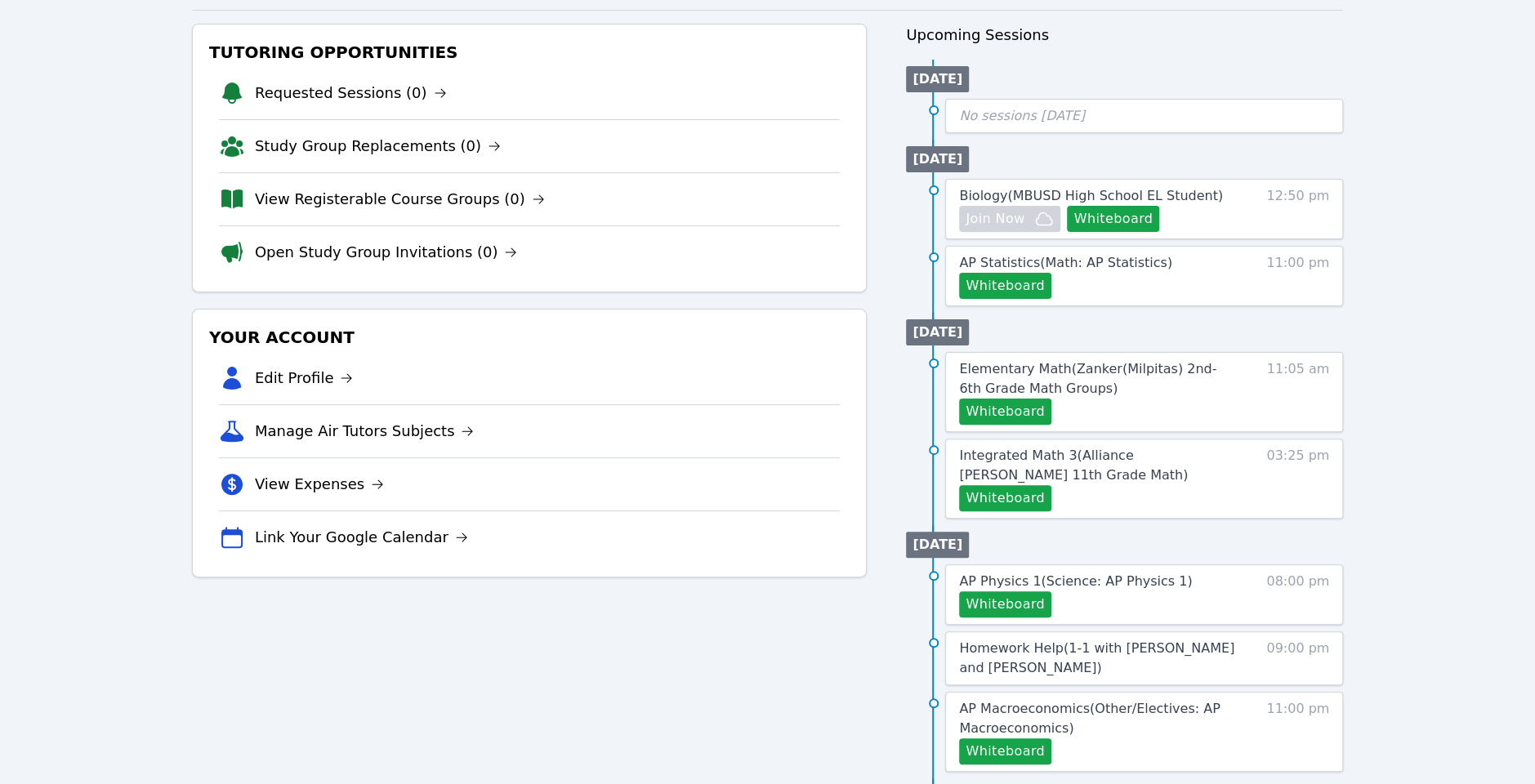
scroll to position [203, 0]
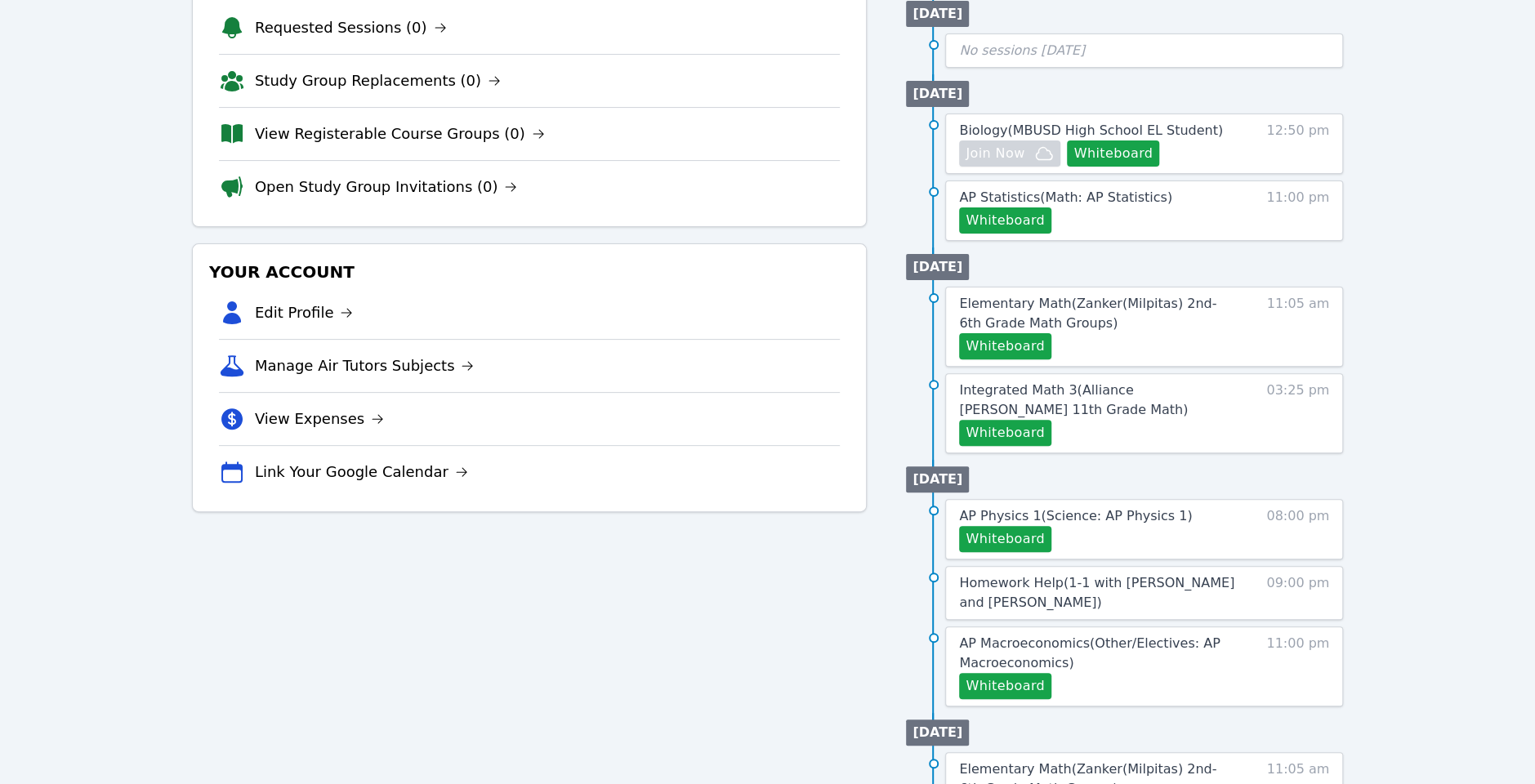
scroll to position [251, 0]
